Goal: Task Accomplishment & Management: Manage account settings

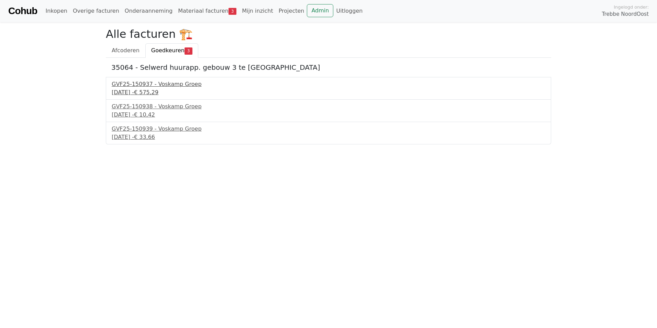
click at [135, 90] on div "[DATE] - € 575,29" at bounding box center [329, 92] width 434 height 8
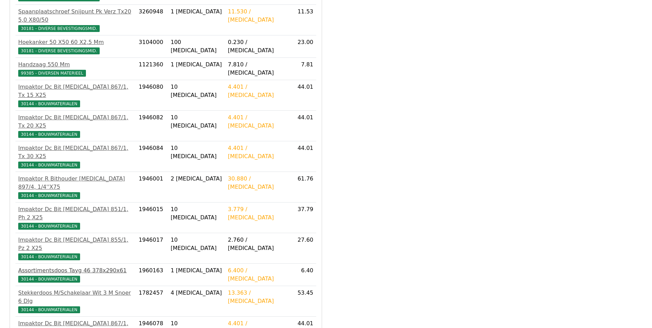
scroll to position [283, 0]
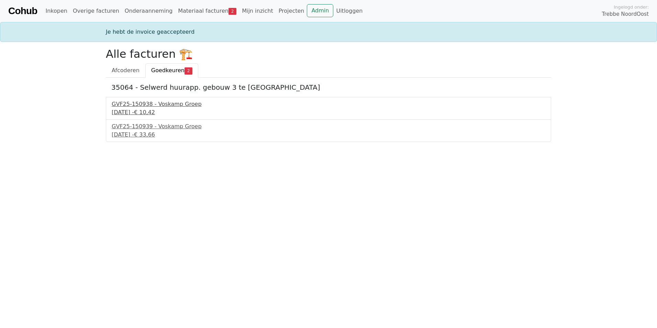
click at [139, 108] on div "GVF25-150938 - Voskamp Groep" at bounding box center [329, 104] width 434 height 8
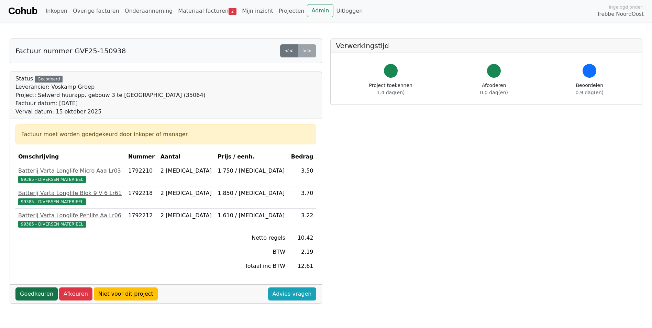
click at [31, 297] on link "Goedkeuren" at bounding box center [36, 293] width 42 height 13
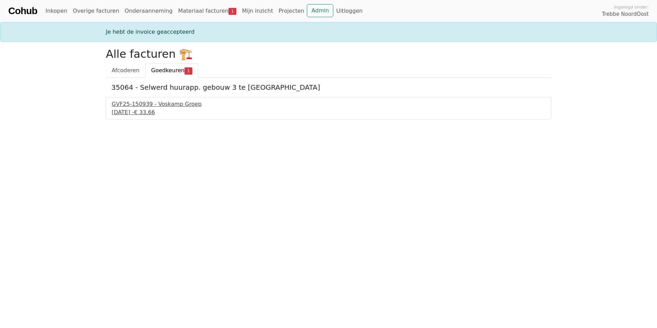
click at [125, 111] on div "15 september 2025 - € 33,66" at bounding box center [329, 112] width 434 height 8
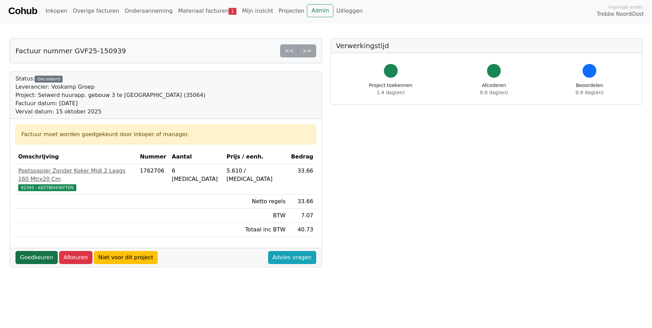
click at [29, 251] on link "Goedkeuren" at bounding box center [36, 257] width 42 height 13
